Goal: Information Seeking & Learning: Learn about a topic

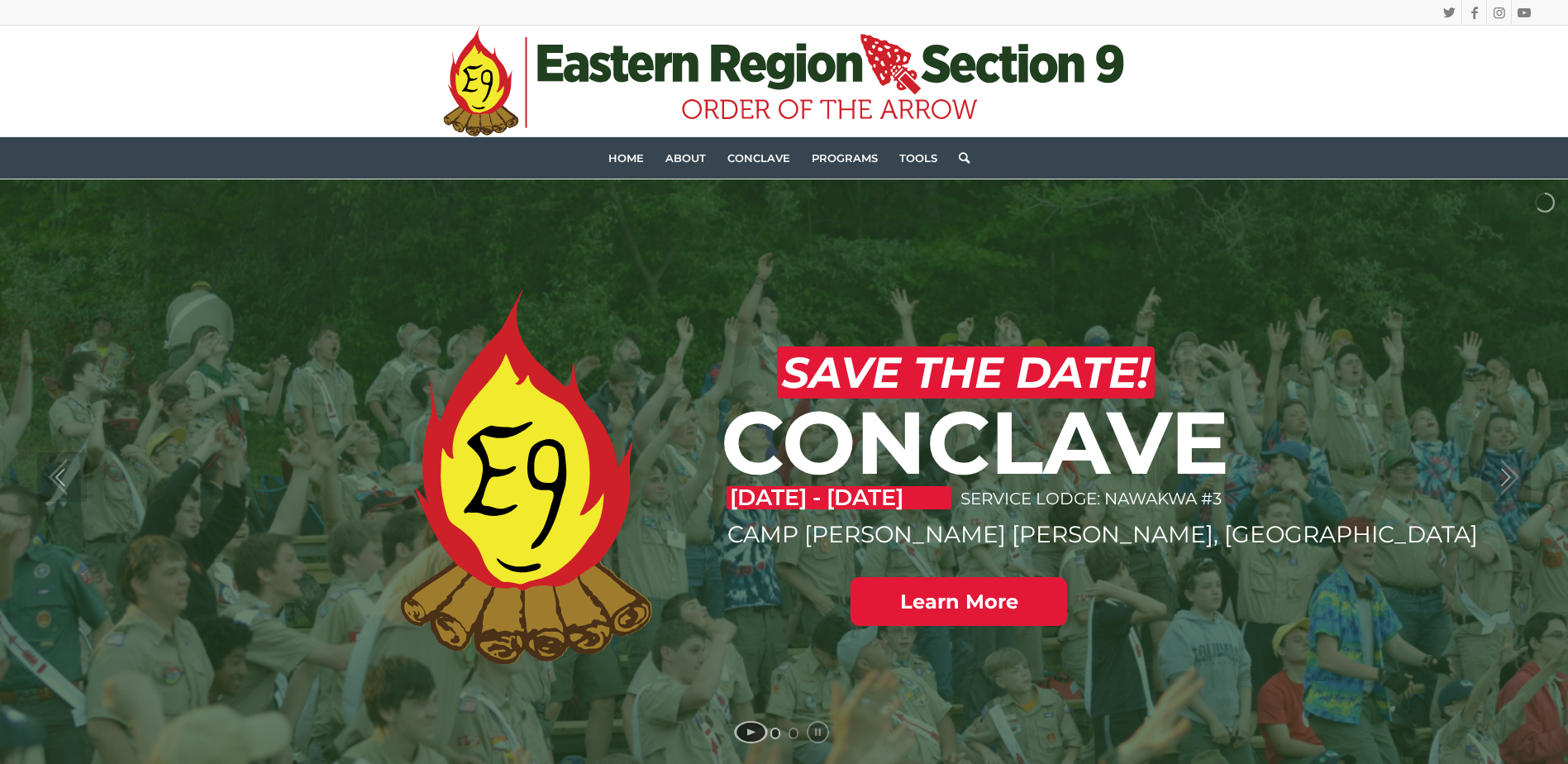
click at [1001, 605] on link at bounding box center [959, 601] width 216 height 49
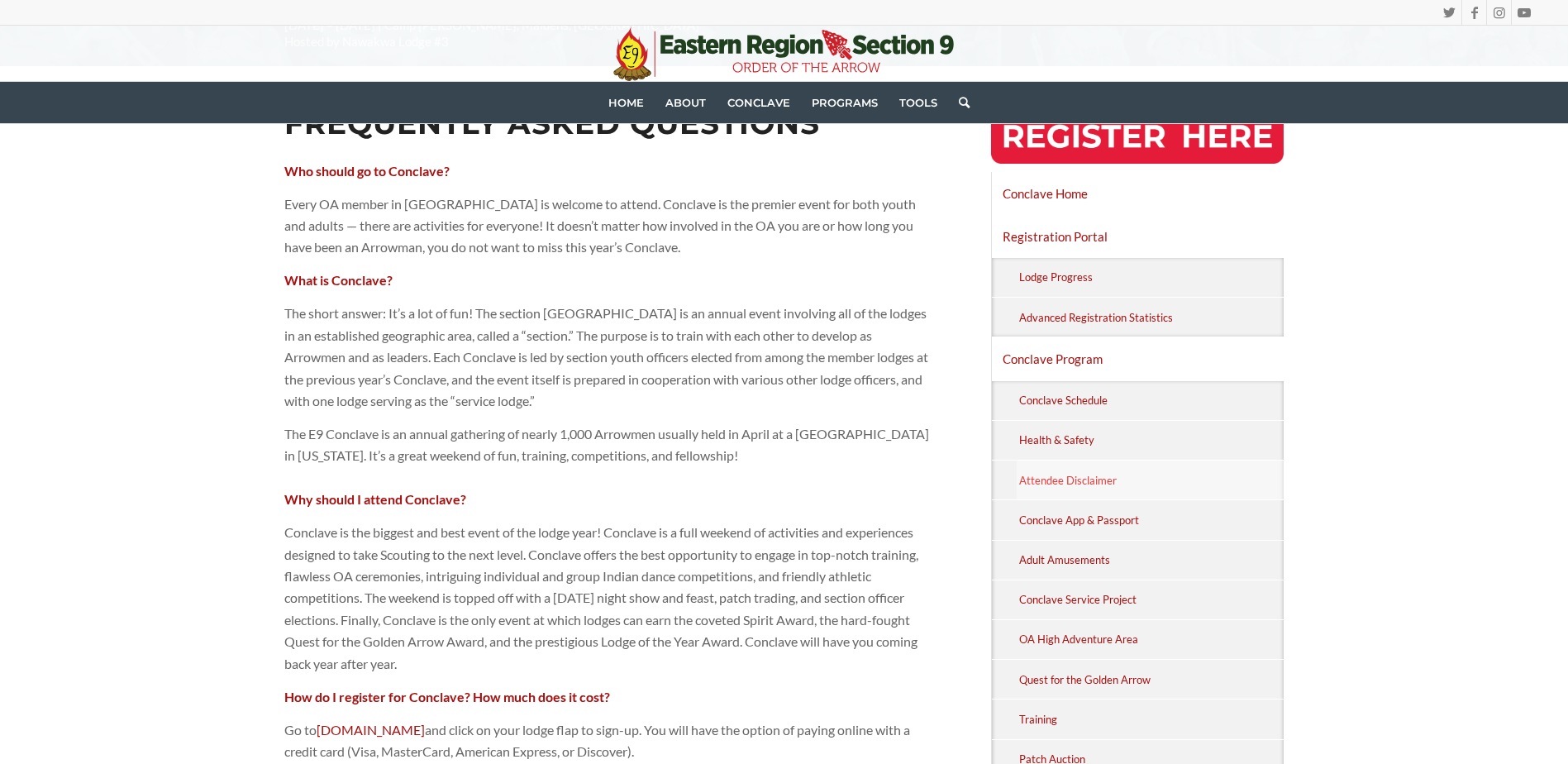
scroll to position [166, 0]
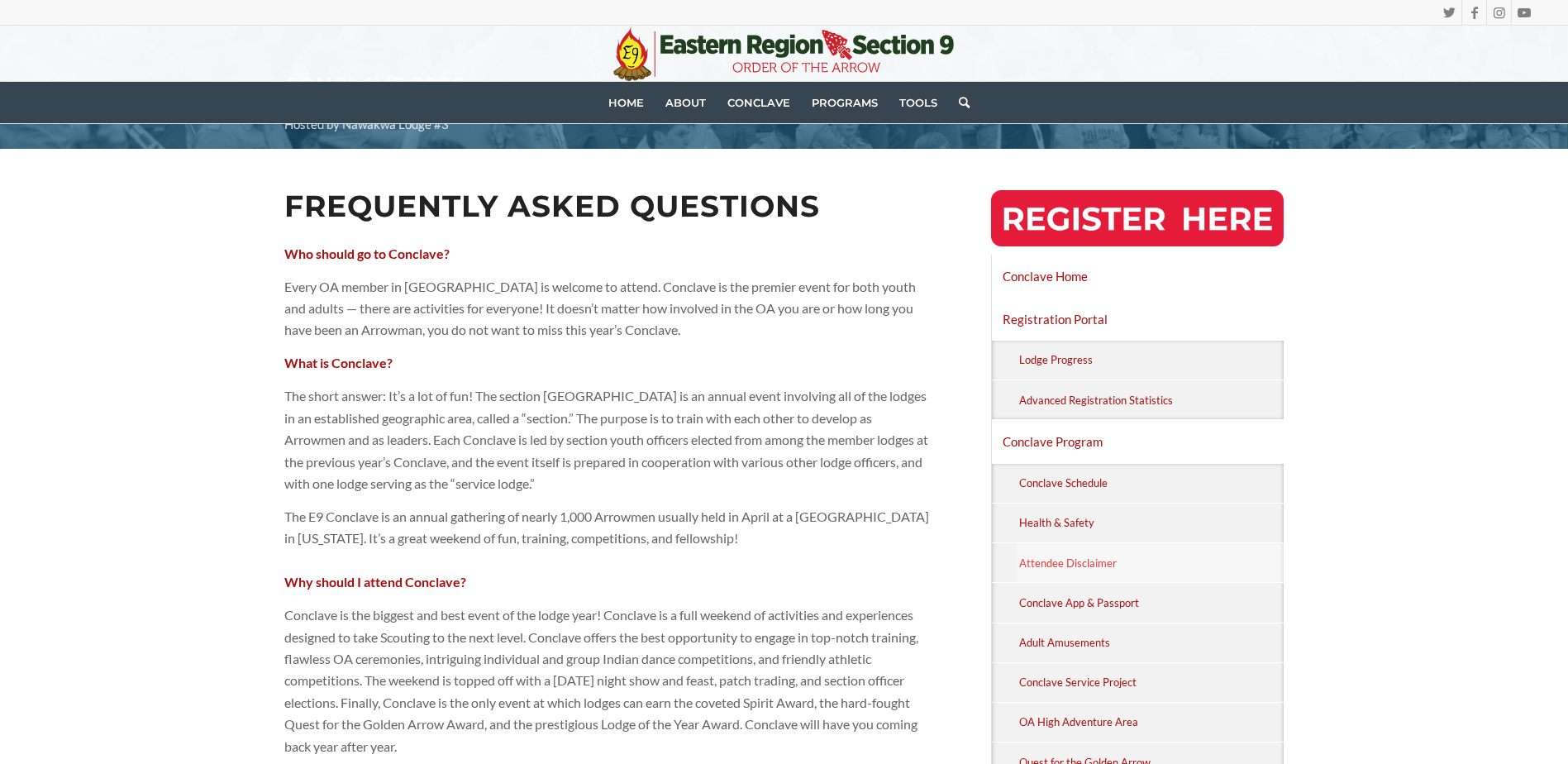
click at [1075, 555] on link "Attendee Disclaimer" at bounding box center [1150, 563] width 268 height 39
click at [640, 103] on span "Home" at bounding box center [626, 102] width 36 height 13
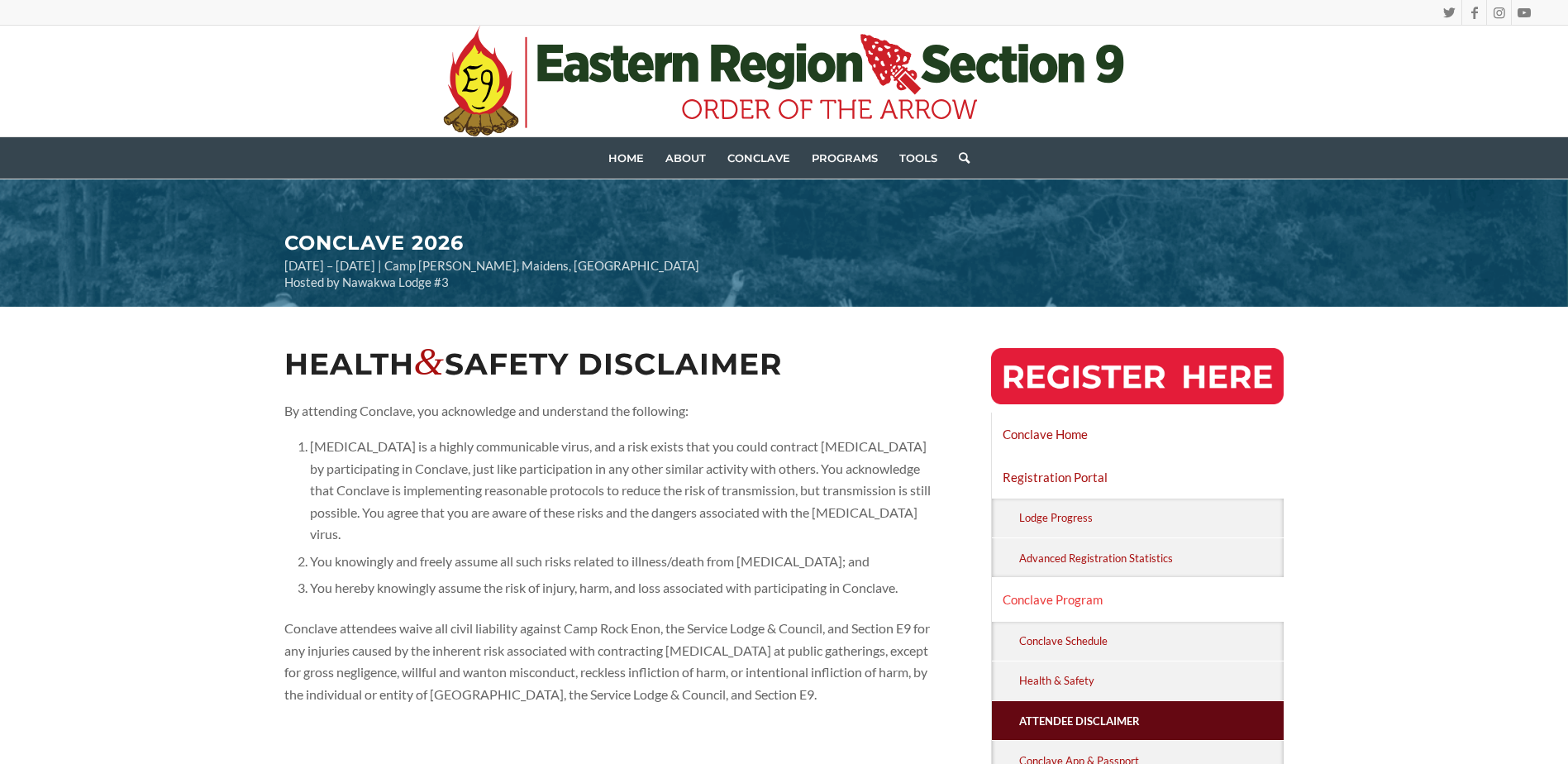
scroll to position [82, 0]
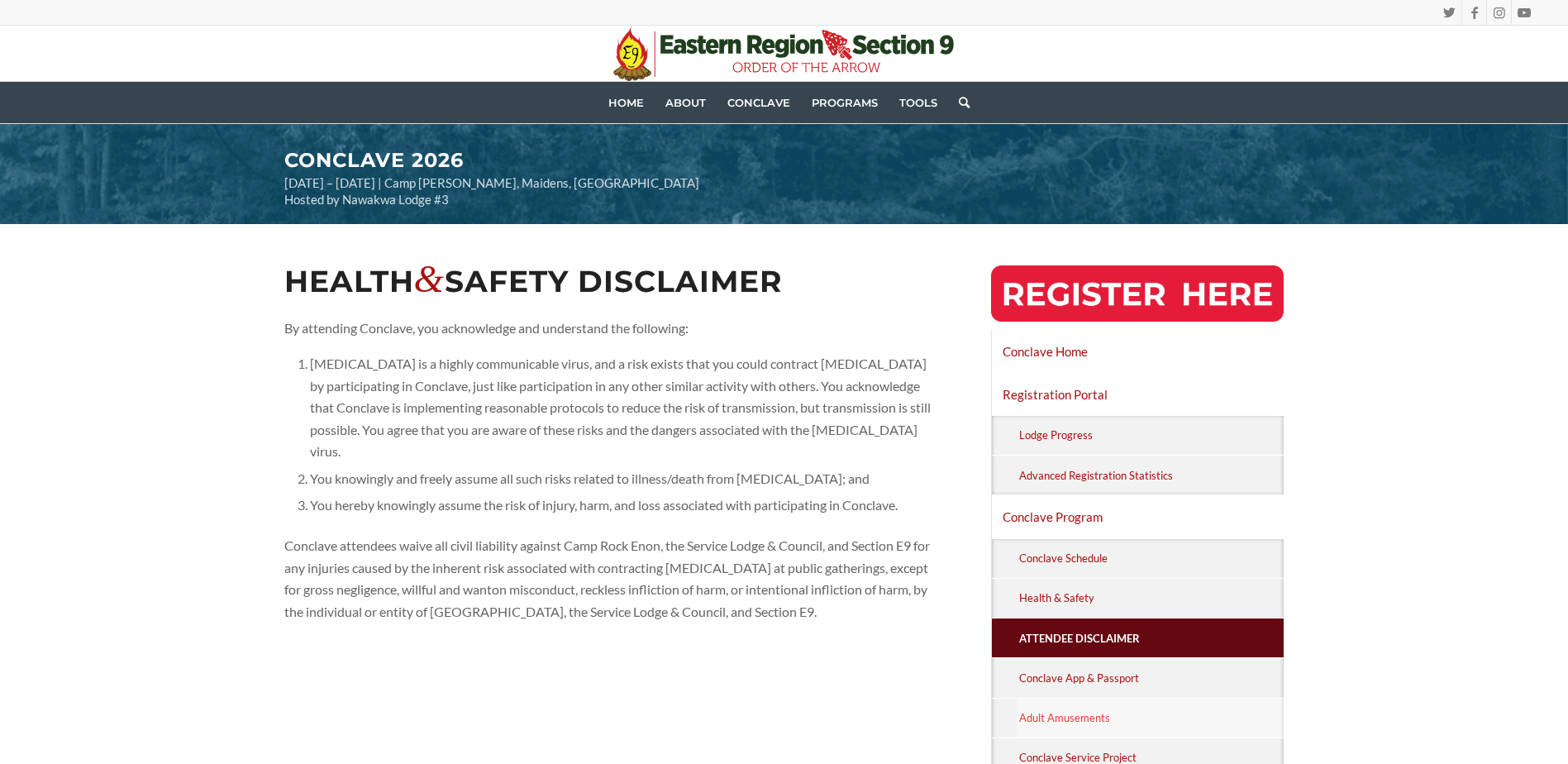
click at [1064, 725] on link "Adult Amusements" at bounding box center [1150, 718] width 268 height 39
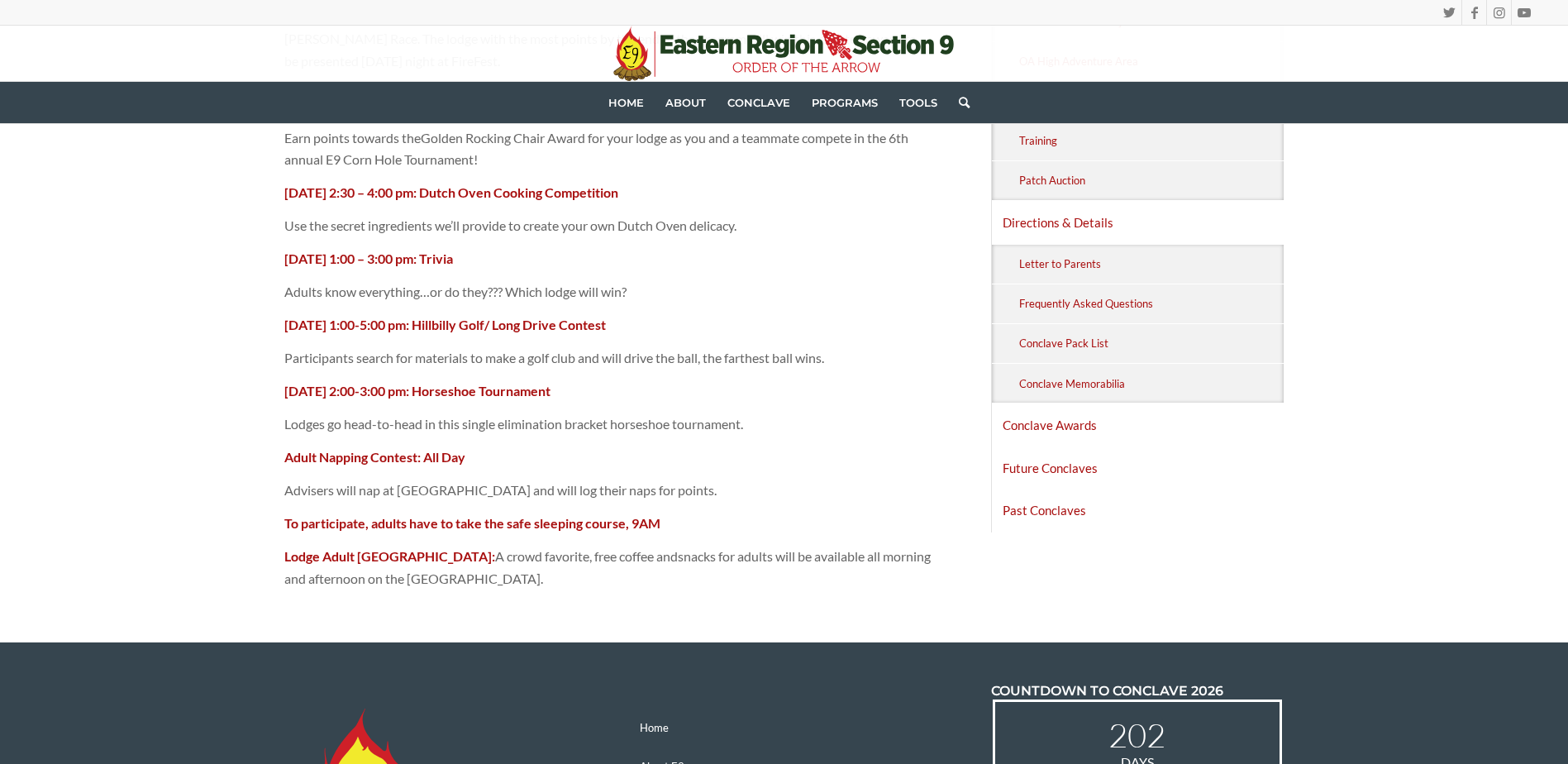
scroll to position [744, 0]
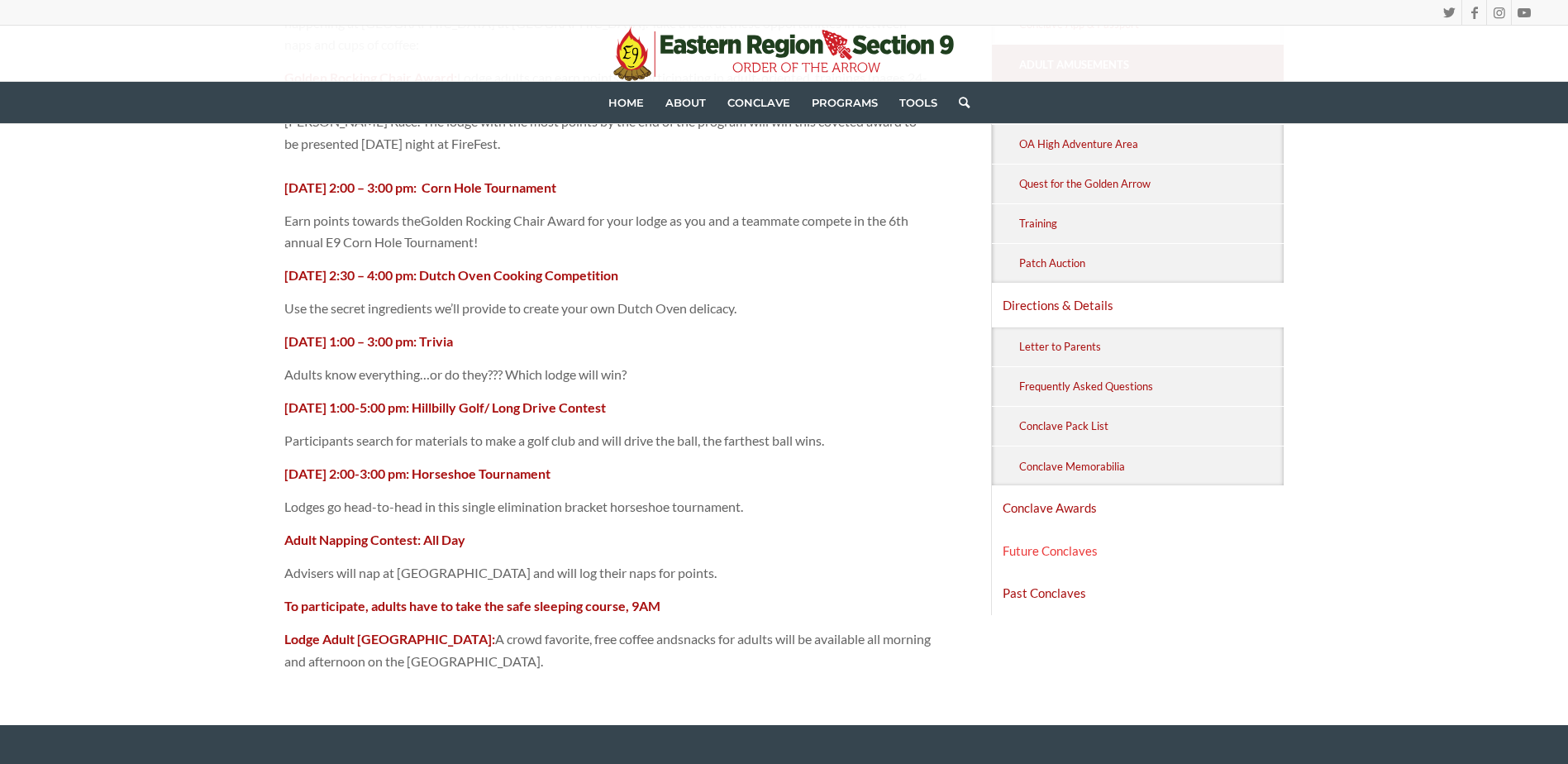
click at [1062, 552] on link "Future Conclaves" at bounding box center [1138, 551] width 293 height 41
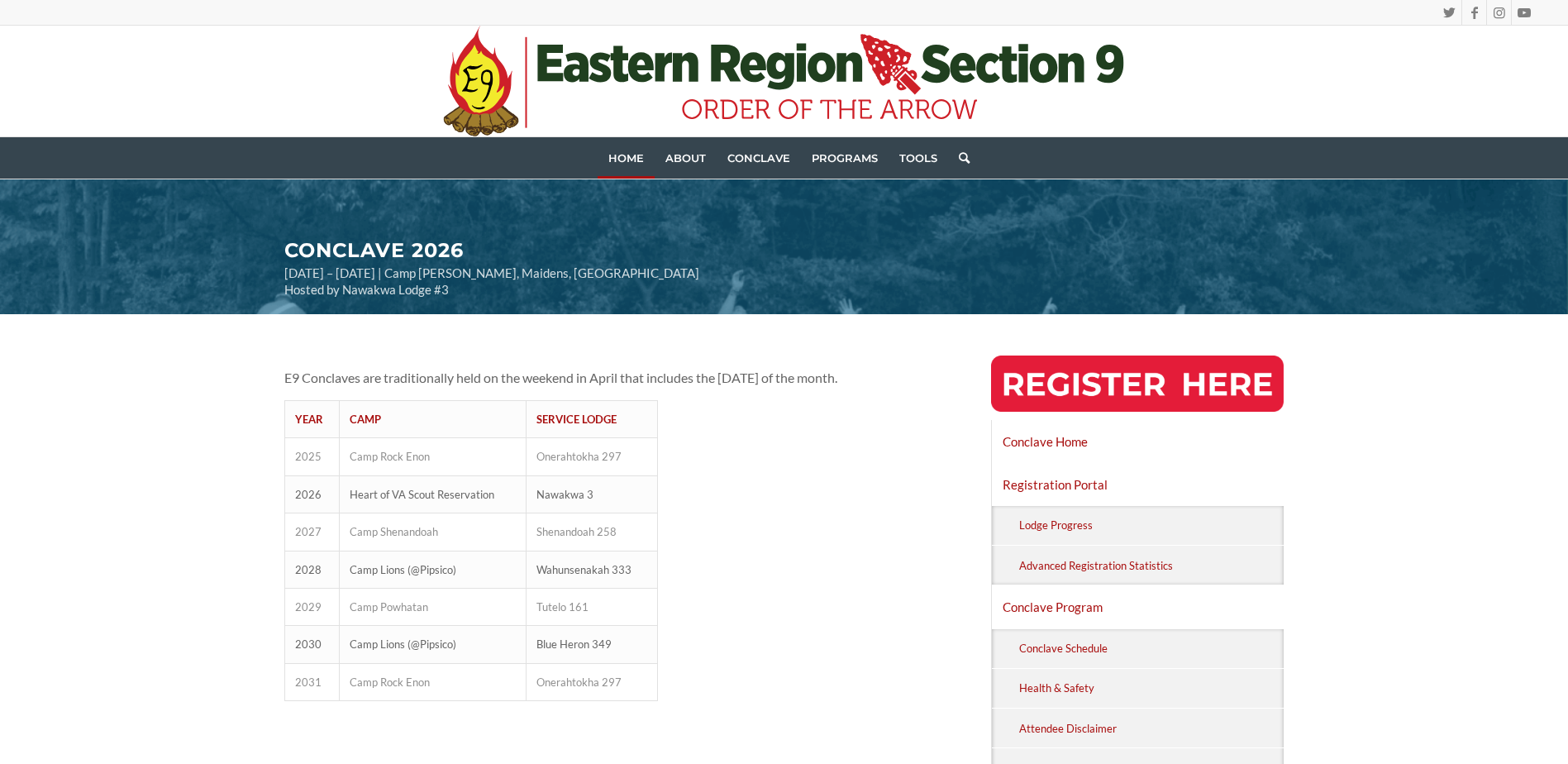
click at [616, 159] on span "Home" at bounding box center [626, 158] width 36 height 13
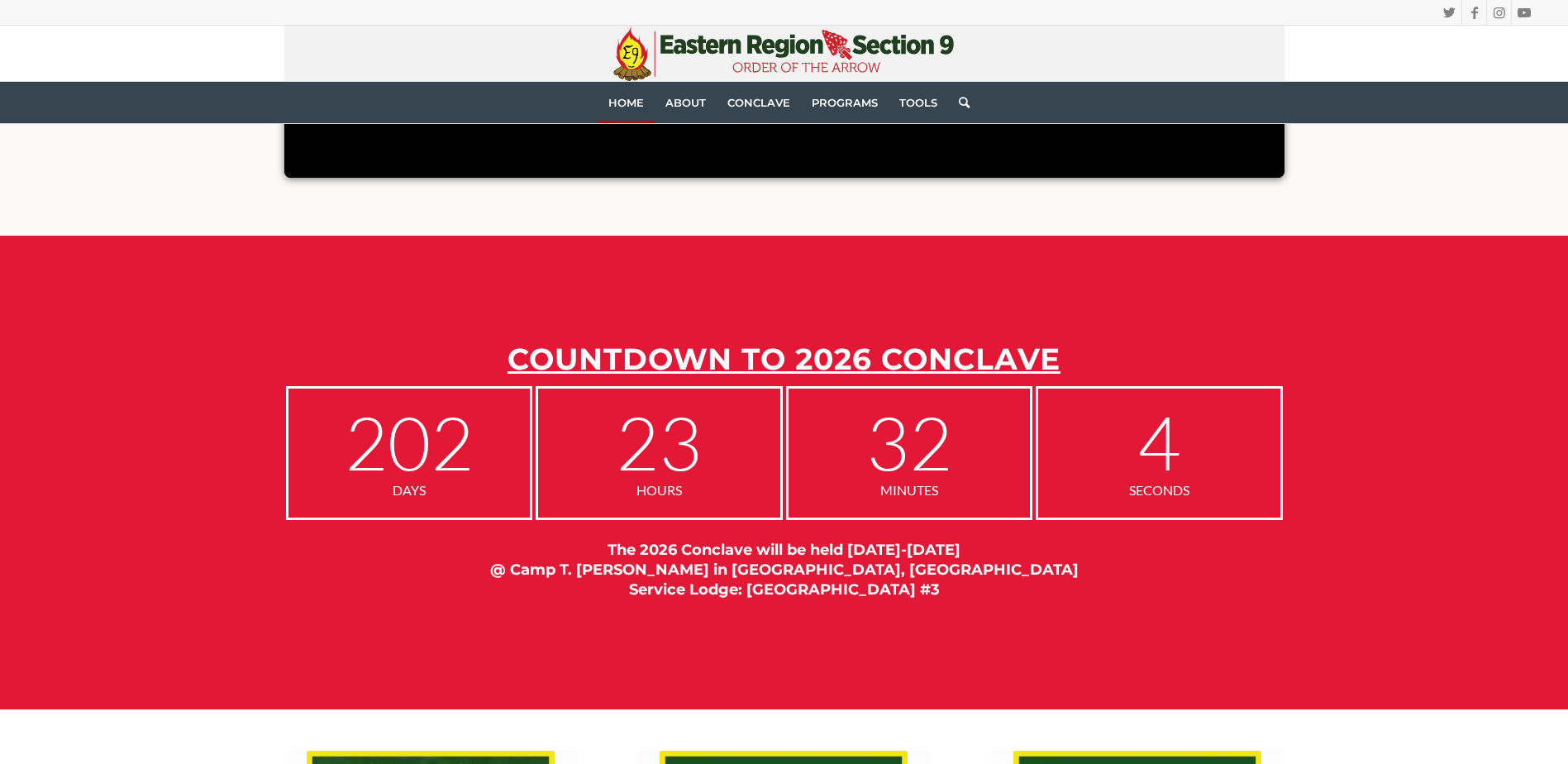
scroll to position [992, 0]
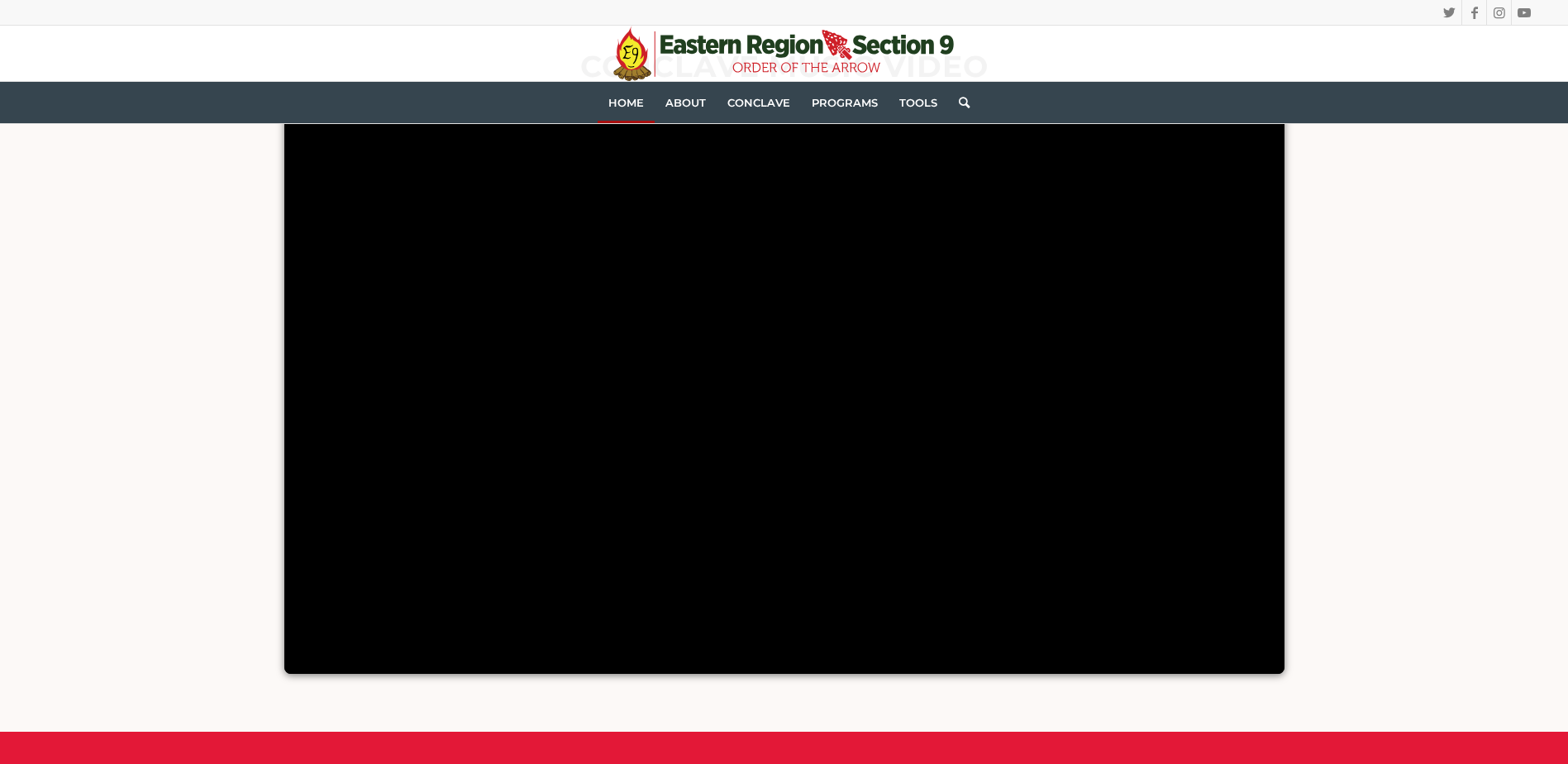
click at [960, 101] on link "Search" at bounding box center [959, 102] width 22 height 41
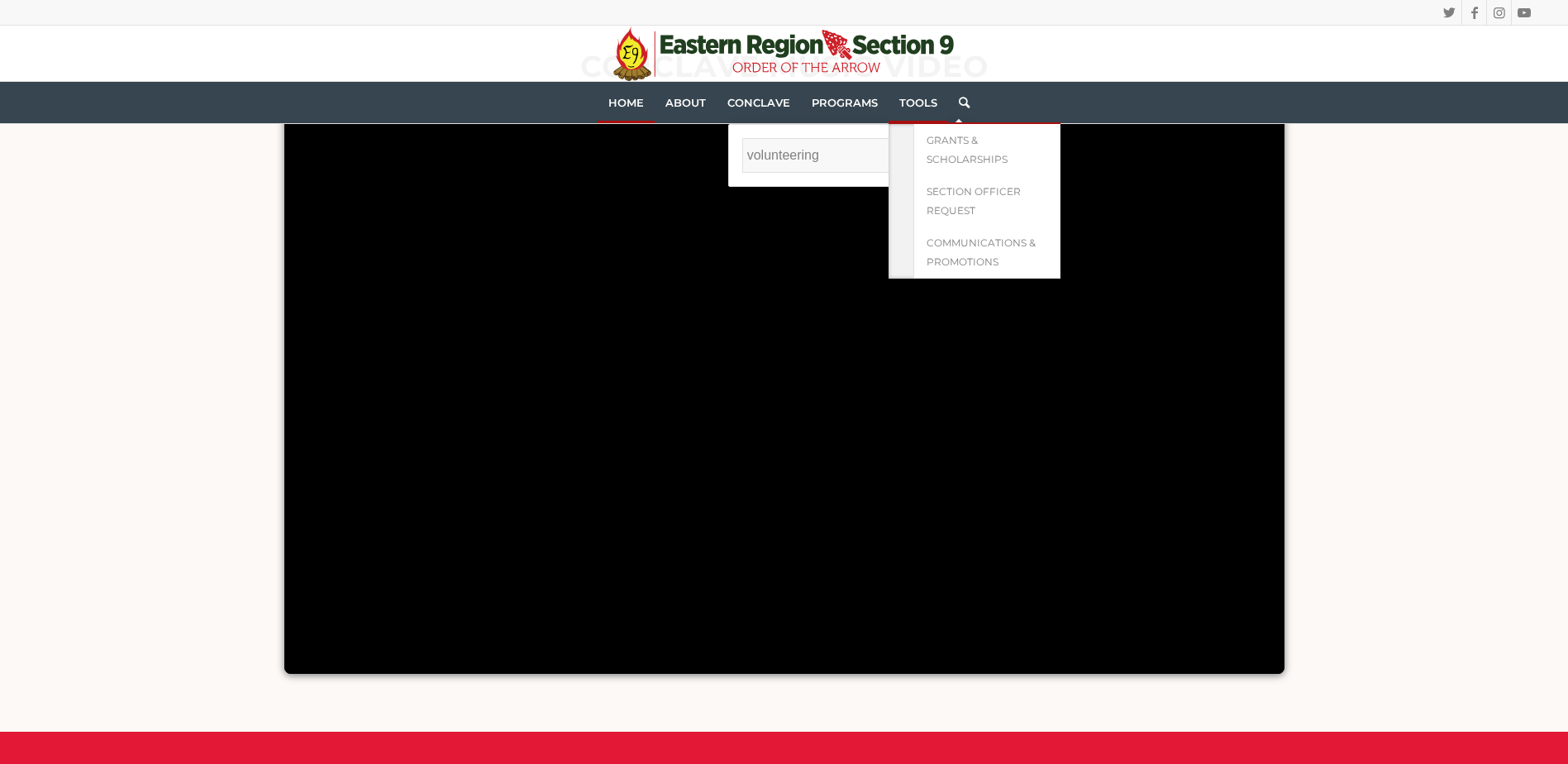
type input "volunteering"
click at [930, 138] on input "" at bounding box center [945, 154] width 33 height 35
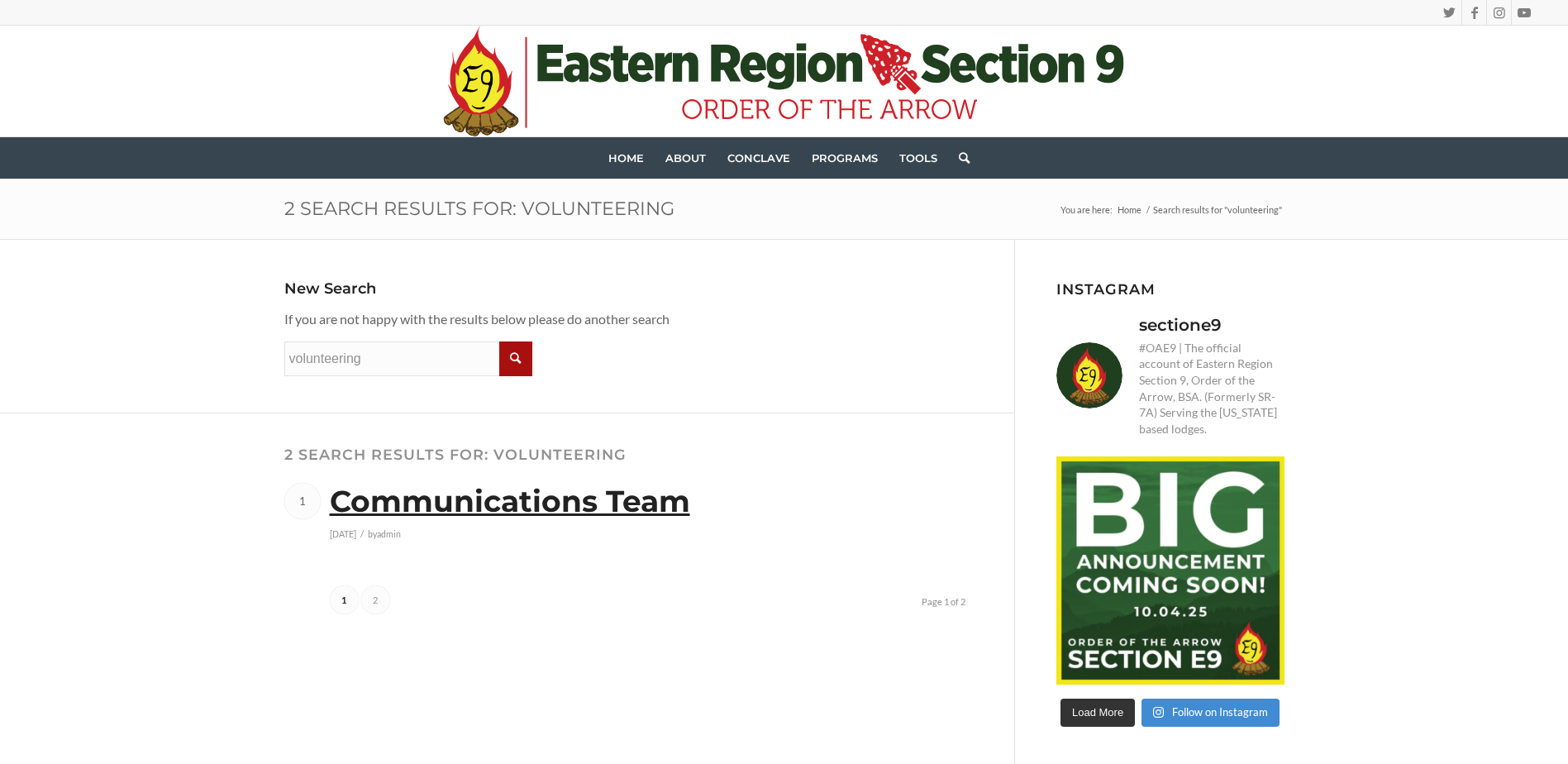
click at [588, 498] on link "Communications Team" at bounding box center [509, 501] width 360 height 37
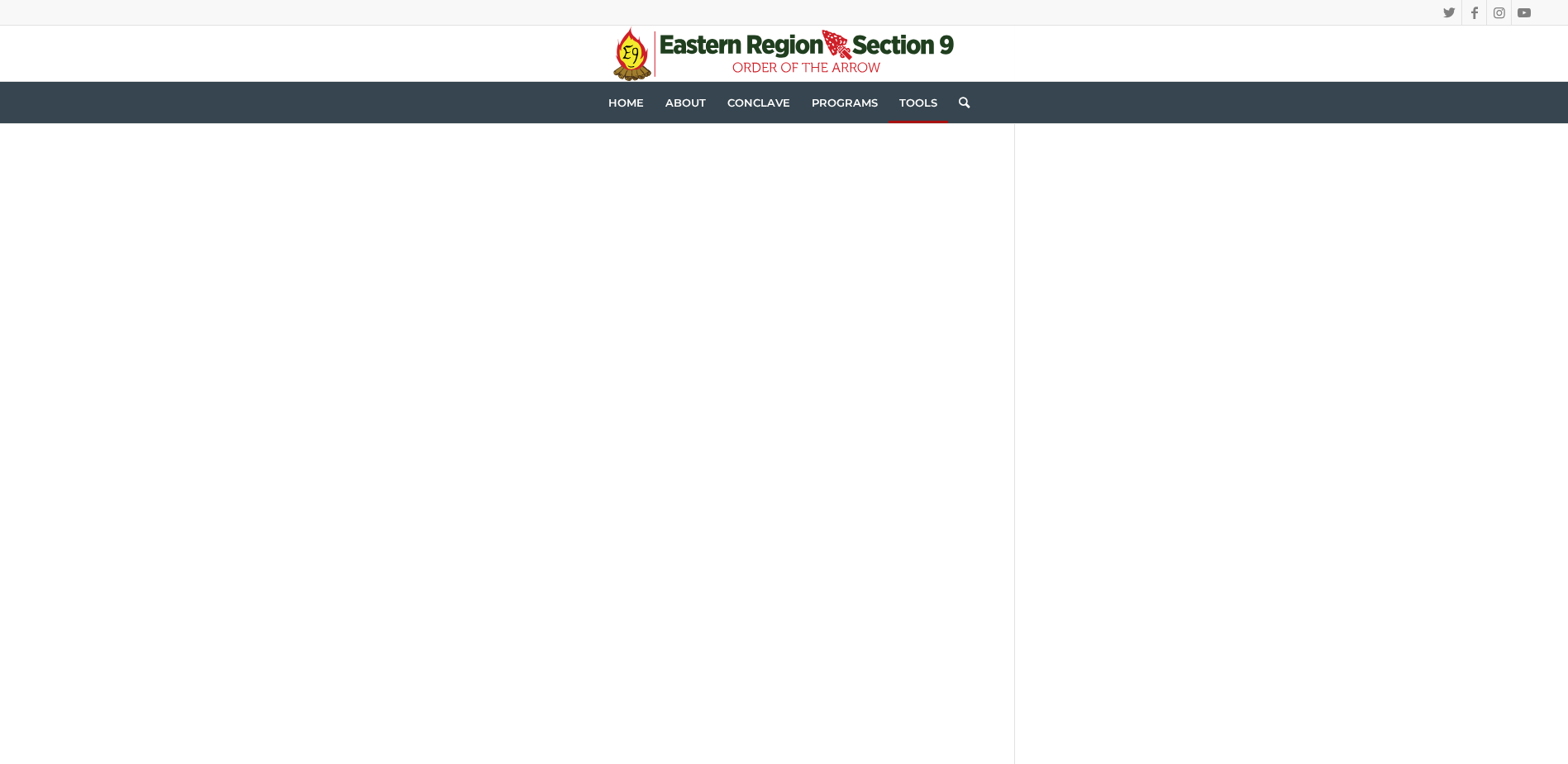
scroll to position [331, 0]
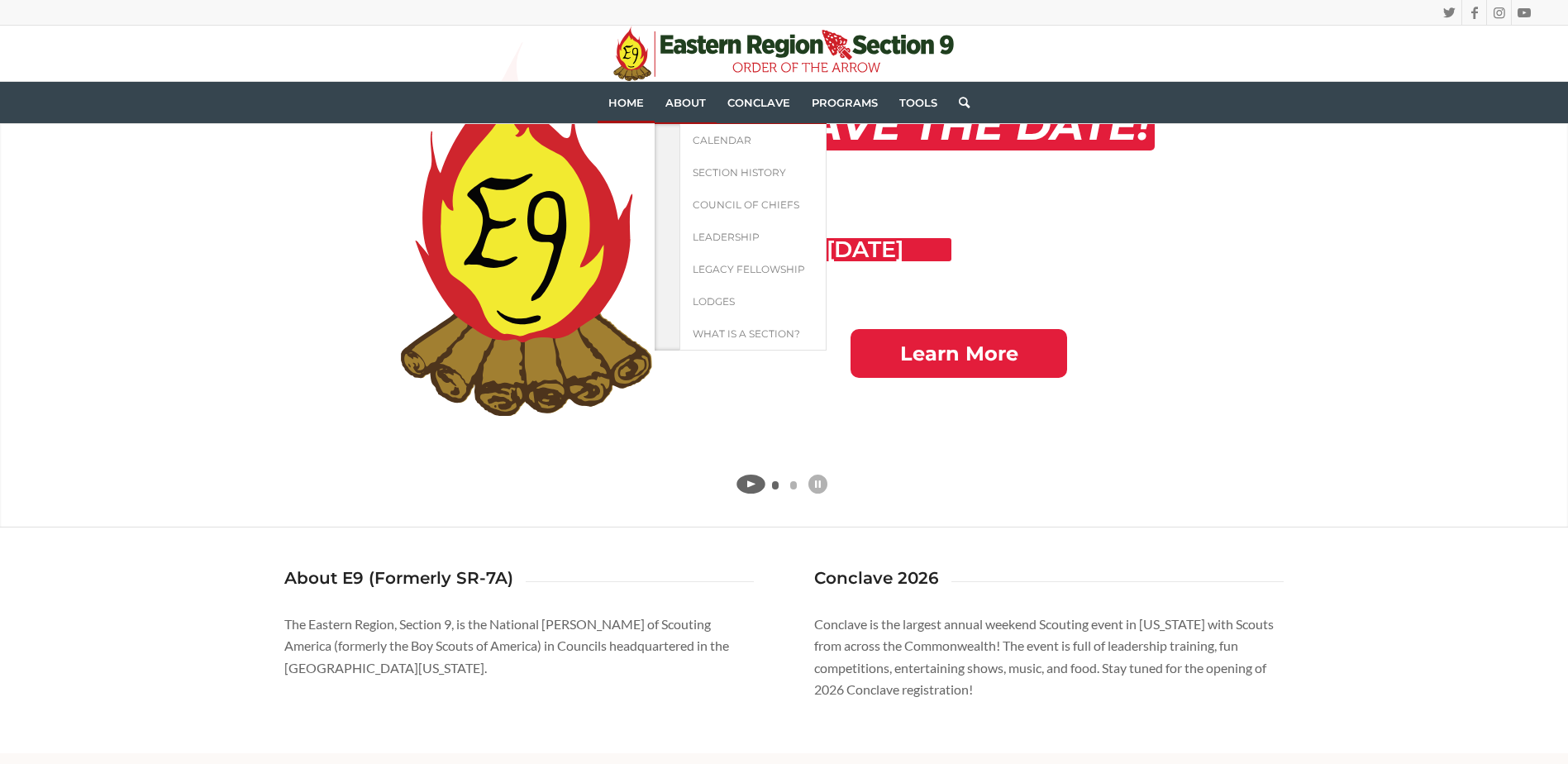
scroll to position [166, 0]
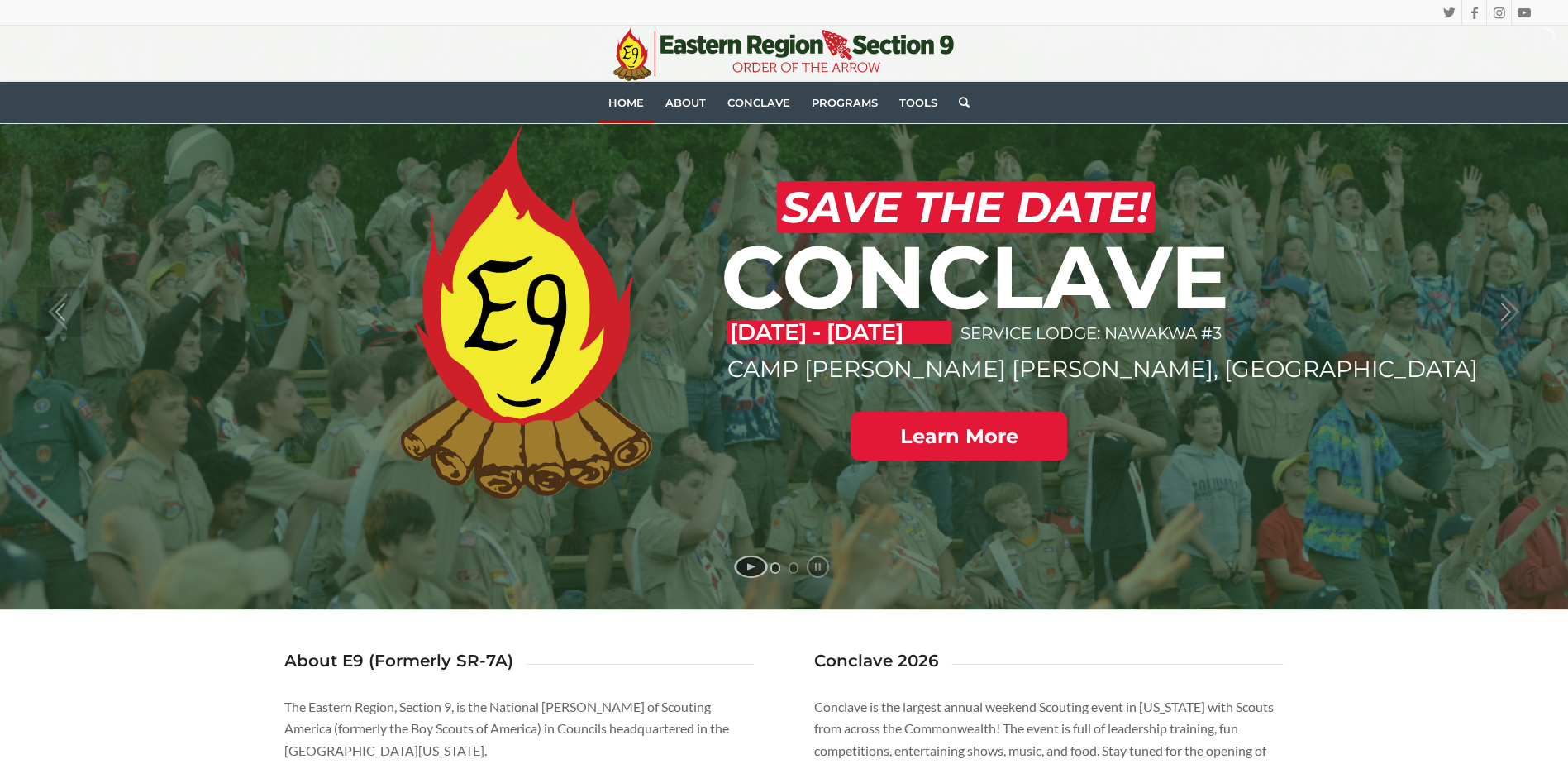
click at [978, 449] on link at bounding box center [959, 436] width 216 height 49
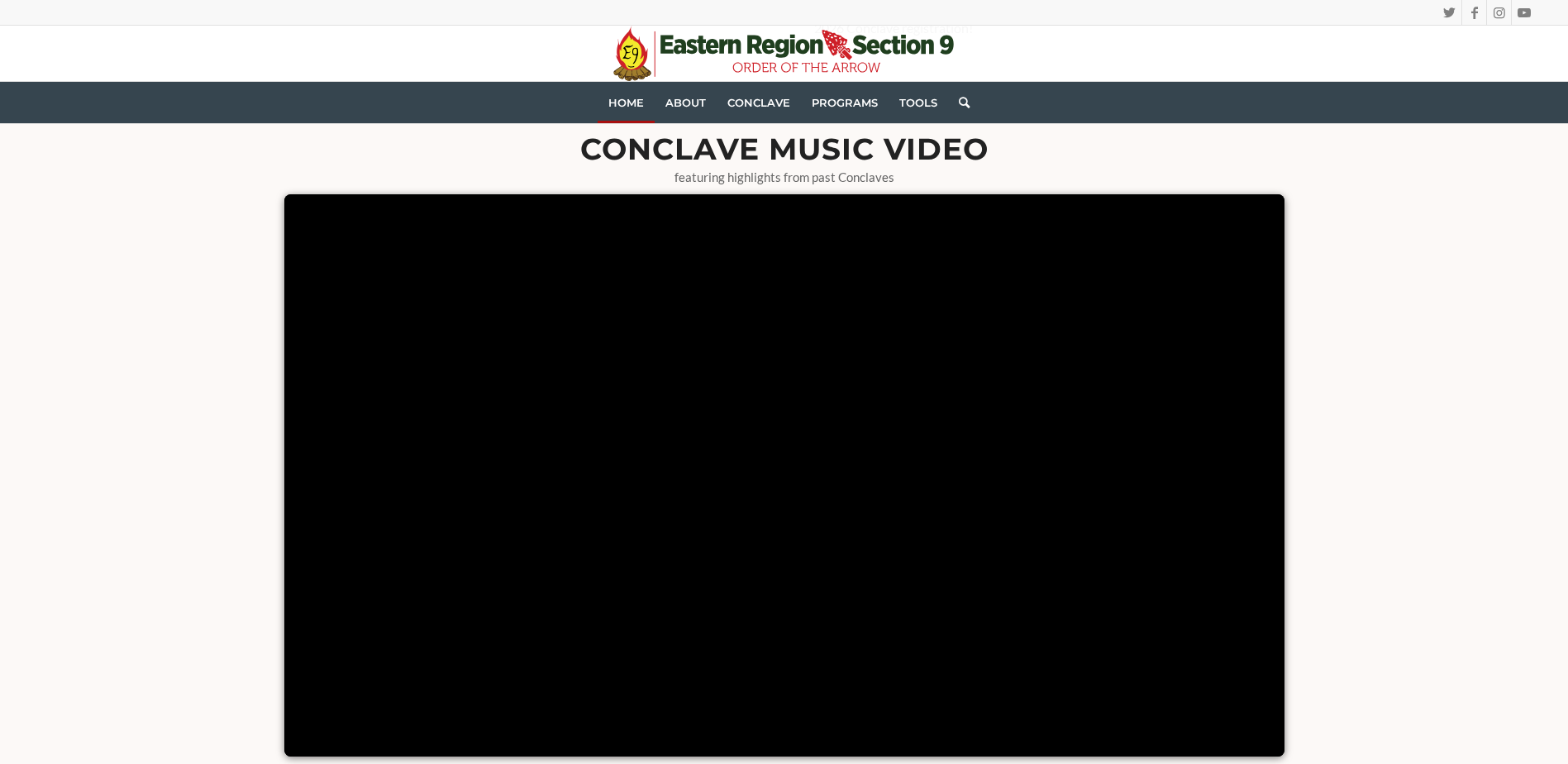
scroll to position [0, 0]
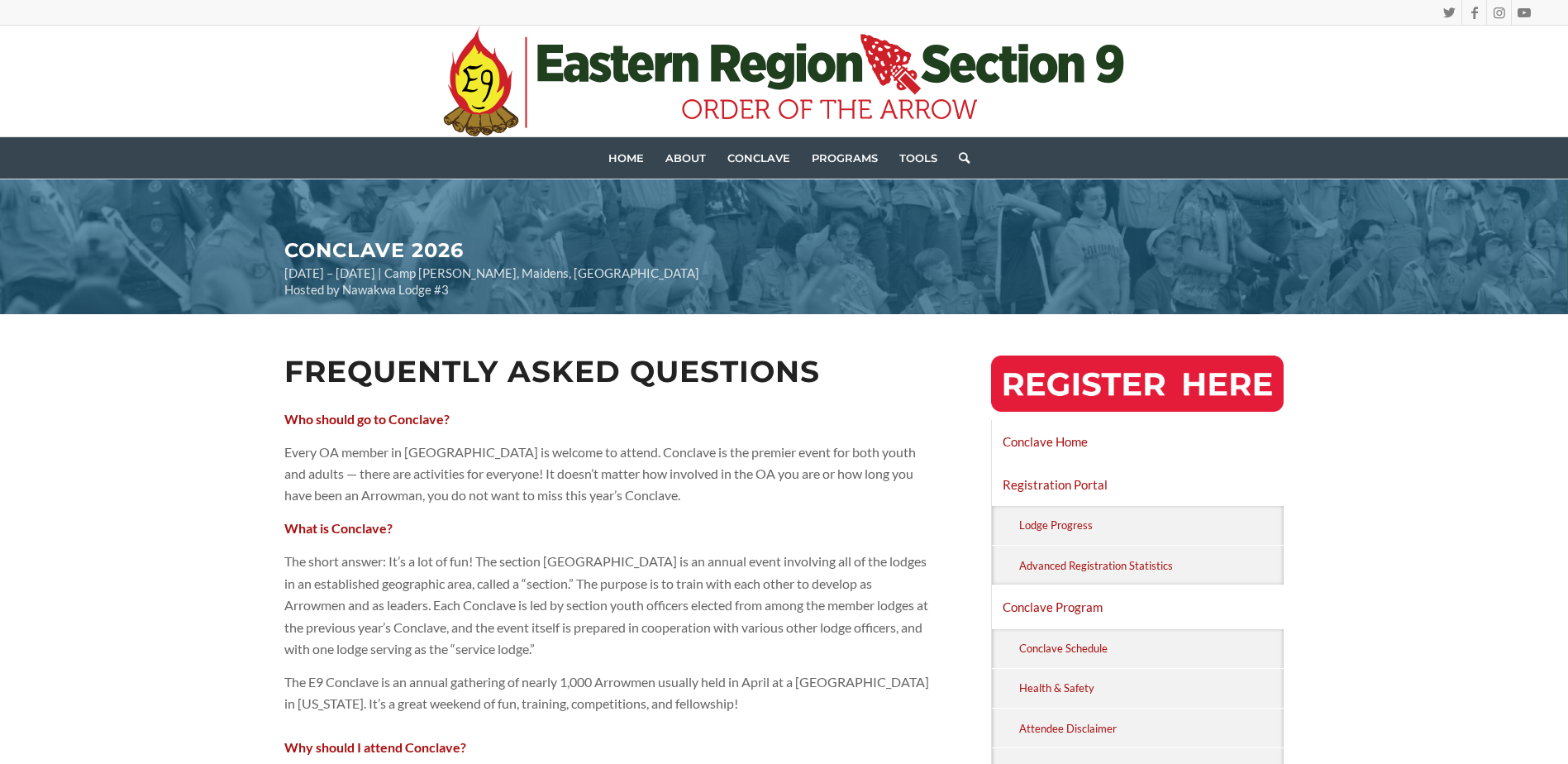
click at [1128, 386] on img at bounding box center [1137, 384] width 293 height 56
click at [627, 166] on link "Home" at bounding box center [625, 158] width 57 height 41
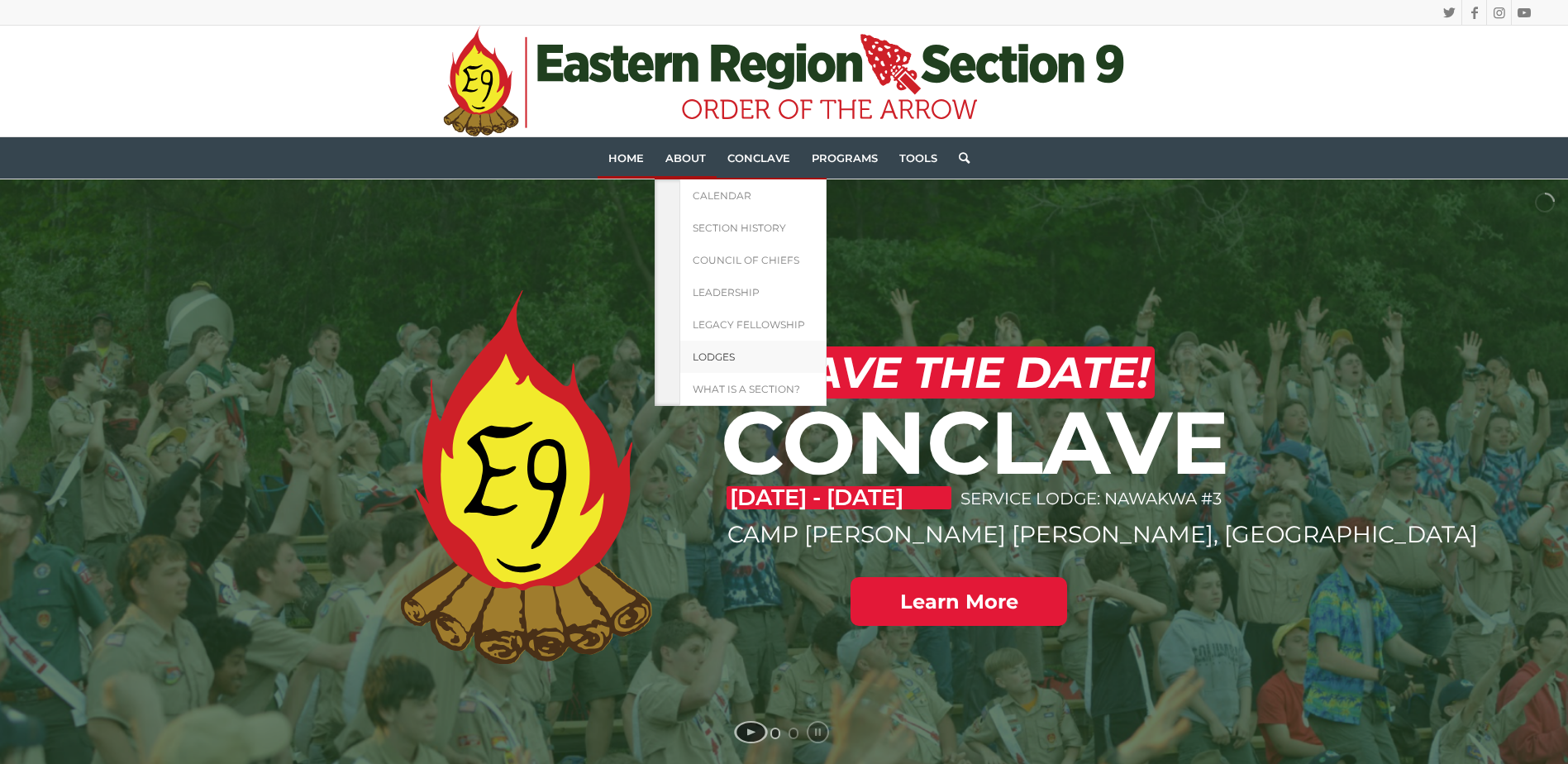
click at [723, 357] on span "Lodges" at bounding box center [713, 356] width 42 height 12
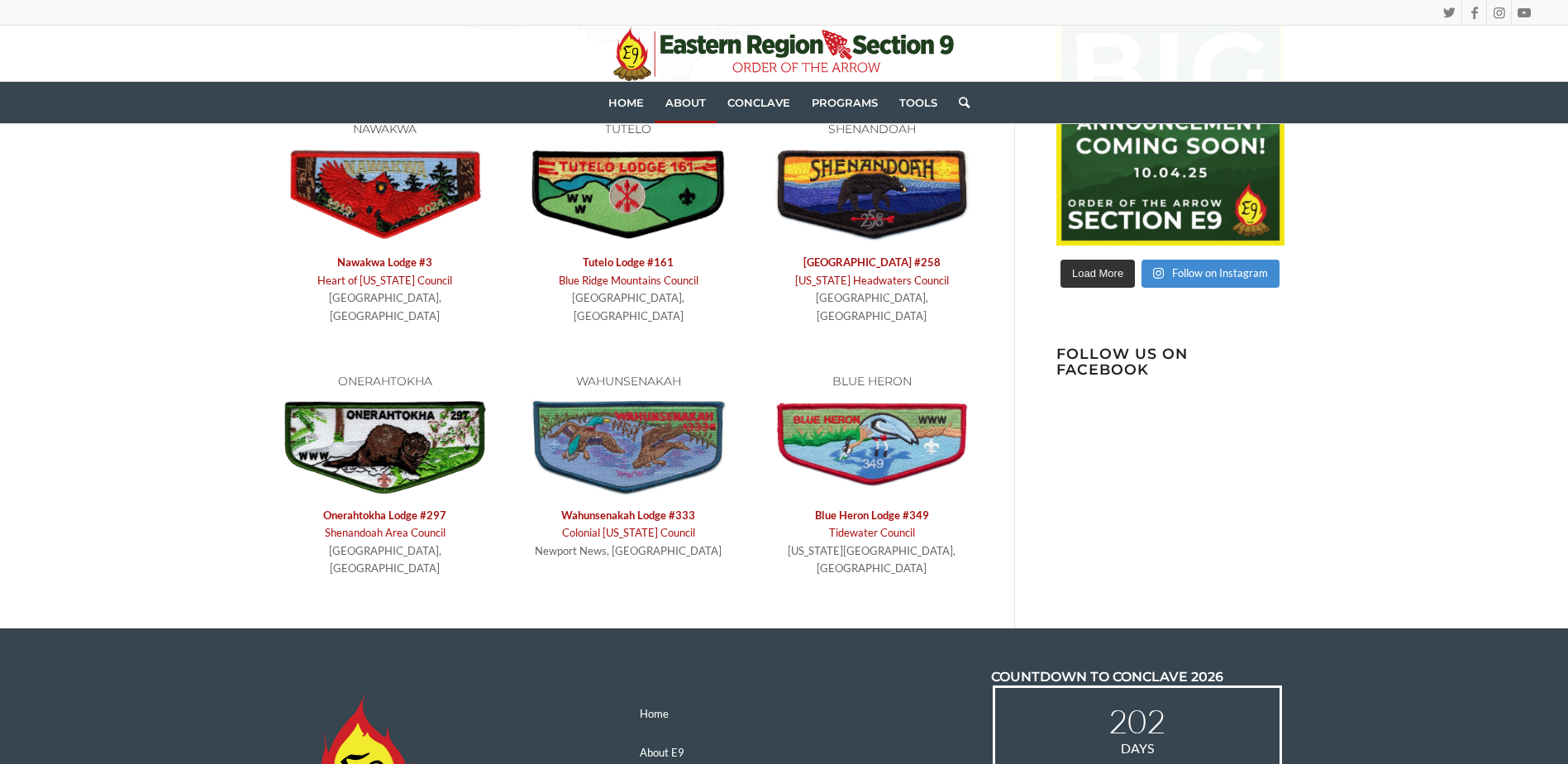
scroll to position [579, 0]
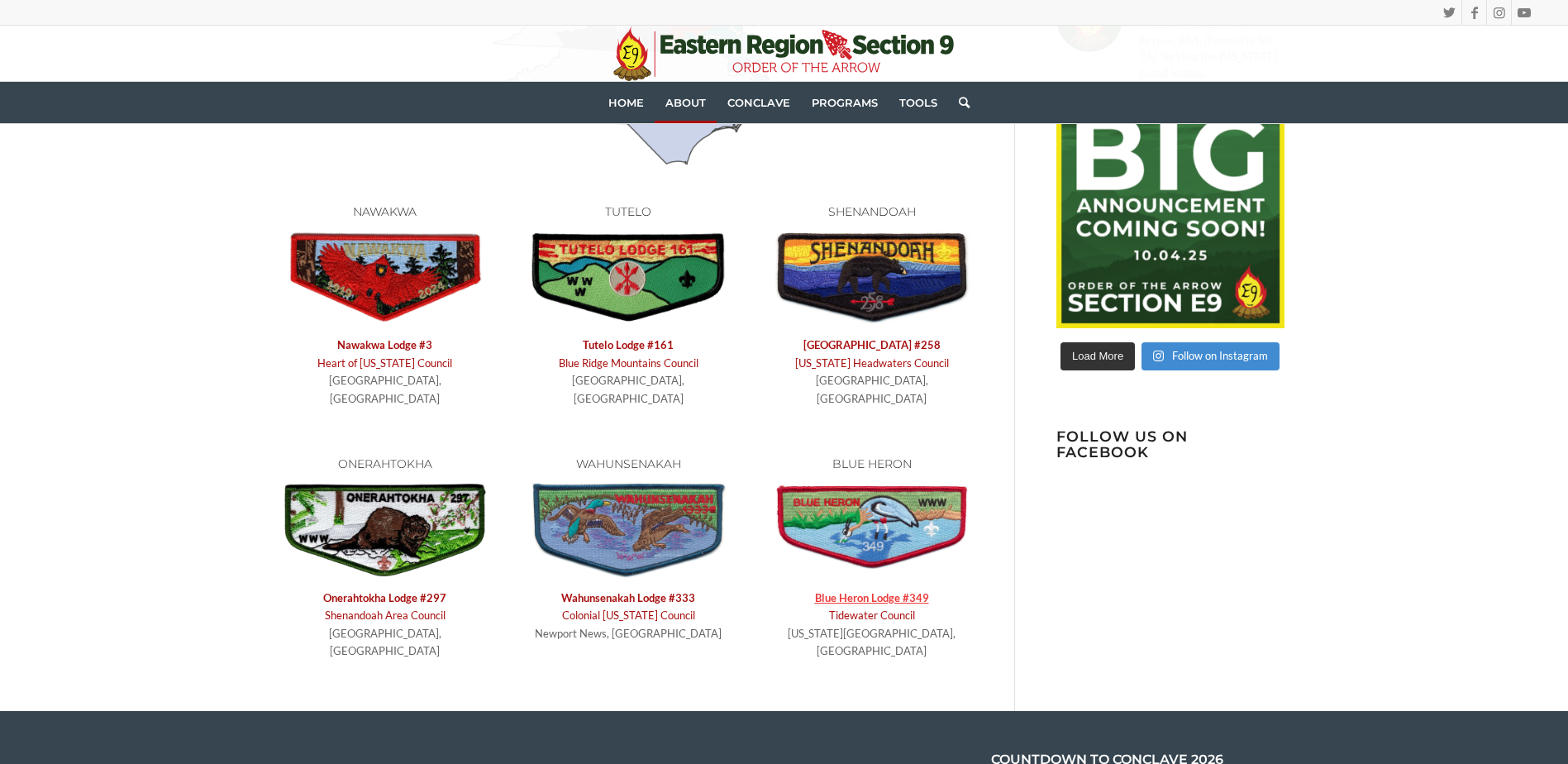
click at [864, 591] on link "Blue Heron Lodge #349" at bounding box center [872, 597] width 114 height 13
click at [413, 366] on link "Heart of [US_STATE] Council" at bounding box center [385, 363] width 135 height 13
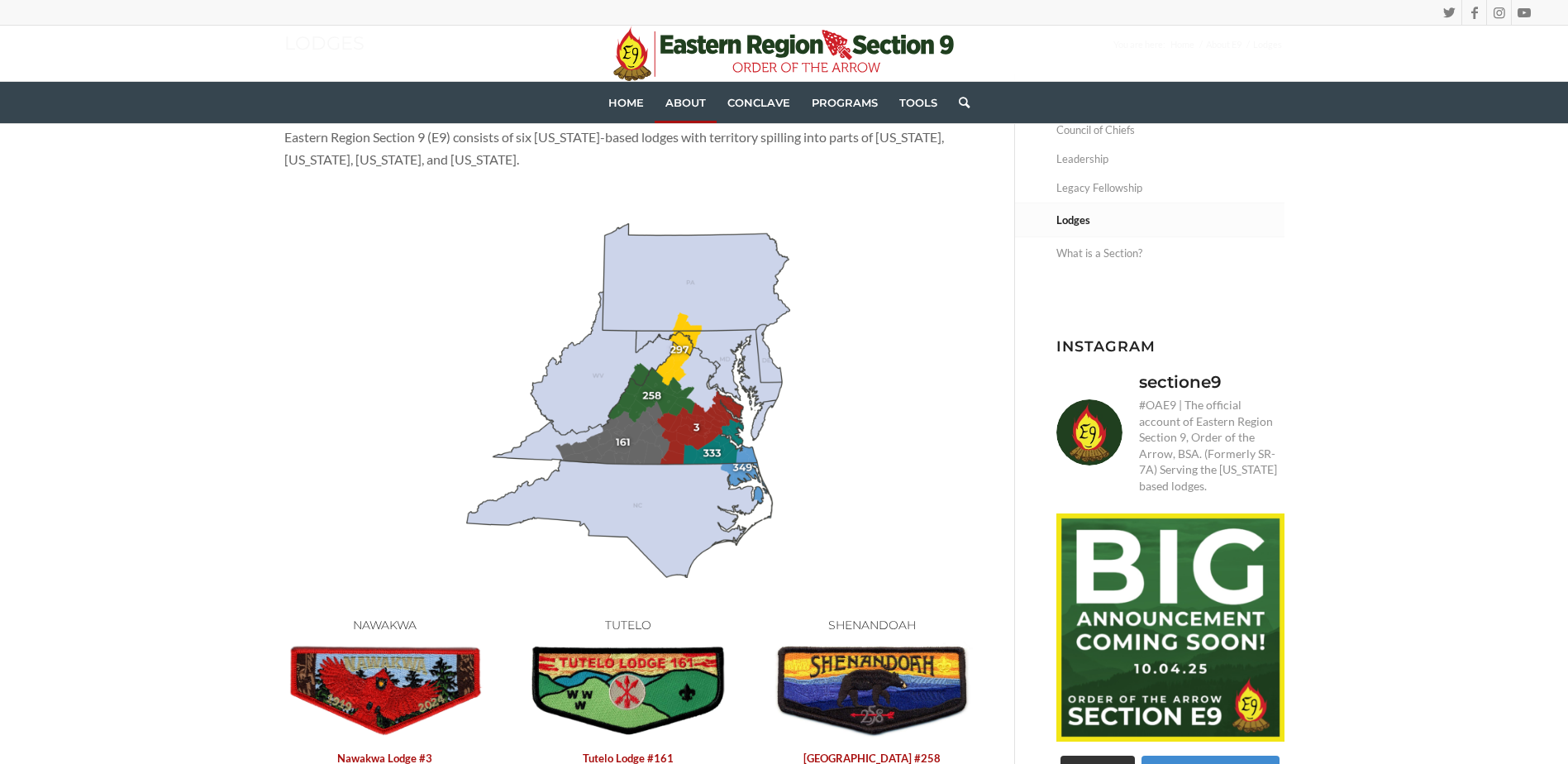
scroll to position [0, 0]
